Goal: Task Accomplishment & Management: Complete application form

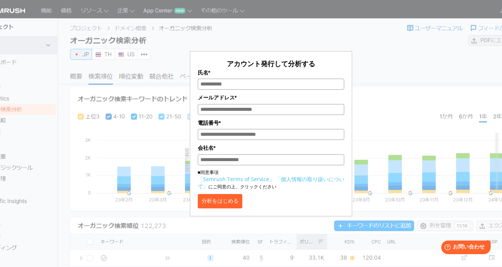
drag, startPoint x: 426, startPoint y: 96, endPoint x: 400, endPoint y: 83, distance: 28.7
click at [426, 96] on div "アカウント発行して分析する 氏名* メールアドレス* 電話番号* 会社名* ■同意事項 「Semrush Terms of Service」 「個人情報の取り…" at bounding box center [271, 112] width 378 height 207
click at [215, 81] on input "氏名*" at bounding box center [271, 84] width 147 height 11
click at [228, 113] on input "メールアドレス*" at bounding box center [271, 109] width 147 height 11
click at [261, 110] on input "メールアドレス*" at bounding box center [271, 109] width 147 height 11
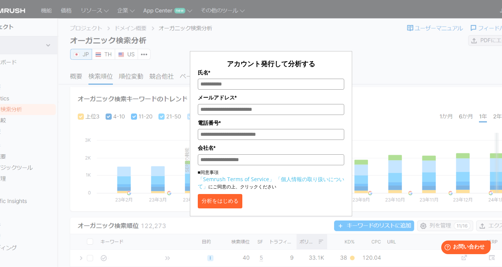
drag, startPoint x: 416, startPoint y: 79, endPoint x: 351, endPoint y: 59, distance: 67.3
click at [416, 79] on div "アカウント発行して分析する 氏名* メールアドレス* 電話番号* 会社名* ■同意事項 「Semrush Terms of Service」 「個人情報の取り…" at bounding box center [271, 112] width 378 height 207
click at [232, 81] on input "氏名*" at bounding box center [271, 84] width 147 height 11
type input "*****"
click at [242, 138] on input "電話番号*" at bounding box center [271, 134] width 147 height 11
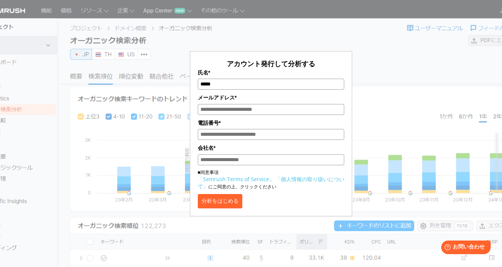
click at [412, 54] on div "アカウント発行して分析する 氏名* ***** メールアドレス* 電話番号* 会社名* ■同意事項 「Semrush Terms of Service」 「個…" at bounding box center [271, 112] width 378 height 207
